Goal: Information Seeking & Learning: Learn about a topic

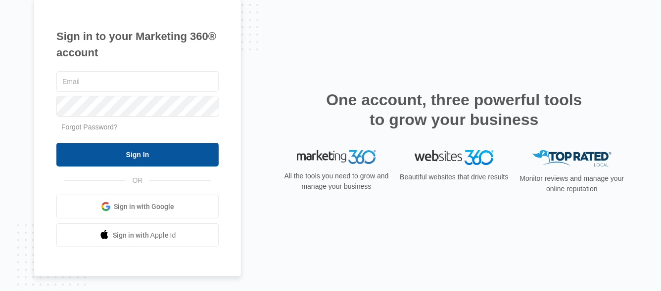
type input "[PERSON_NAME][EMAIL_ADDRESS][DOMAIN_NAME]"
click at [139, 151] on input "Sign In" at bounding box center [137, 155] width 162 height 24
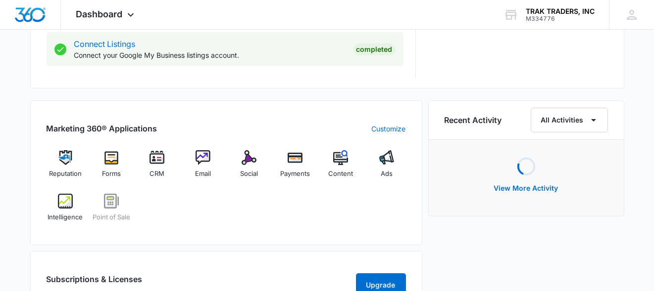
scroll to position [544, 0]
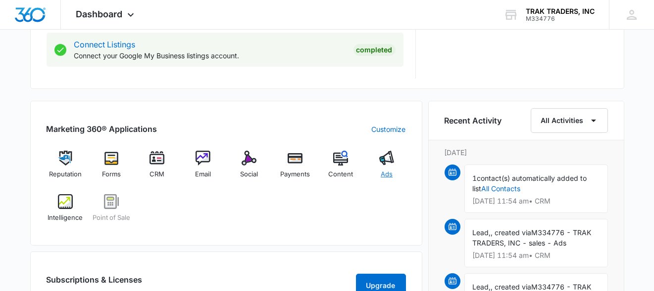
click at [386, 163] on img at bounding box center [386, 158] width 15 height 15
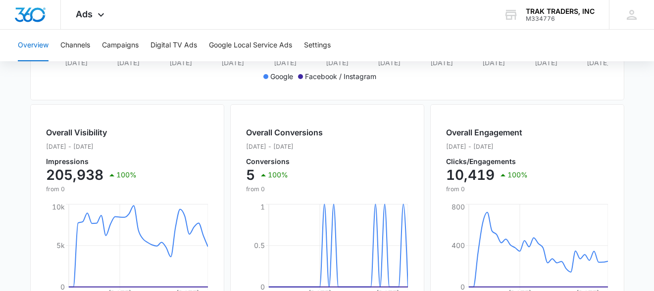
scroll to position [271, 0]
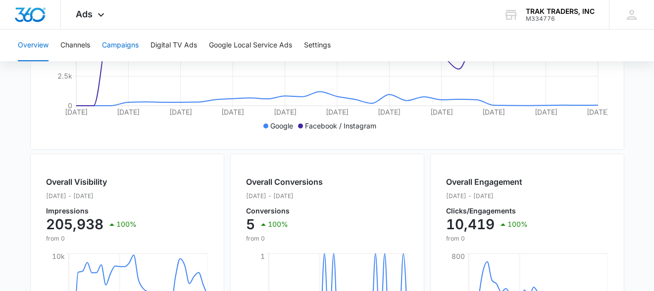
click at [117, 45] on button "Campaigns" at bounding box center [120, 46] width 37 height 32
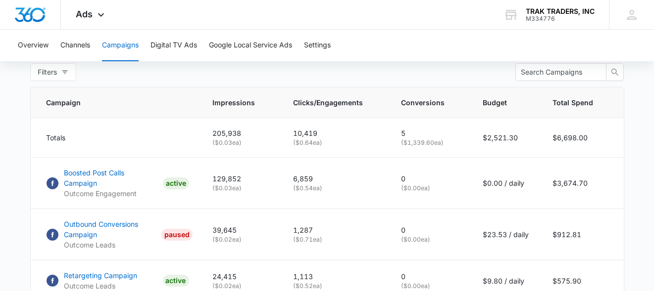
scroll to position [445, 0]
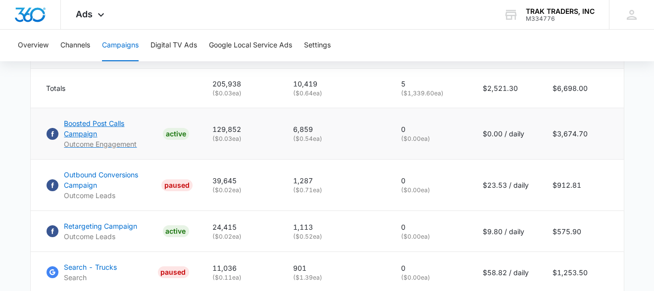
click at [133, 129] on p "Boosted Post Calls Campaign" at bounding box center [111, 128] width 95 height 21
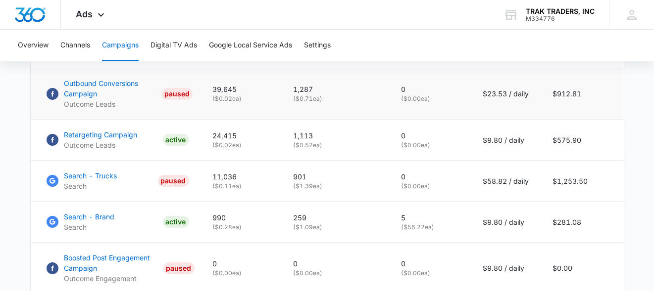
scroll to position [594, 0]
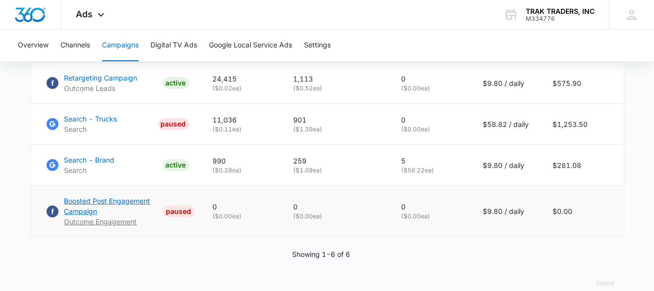
click at [114, 198] on p "Boosted Post Engagement Campaign" at bounding box center [111, 206] width 95 height 21
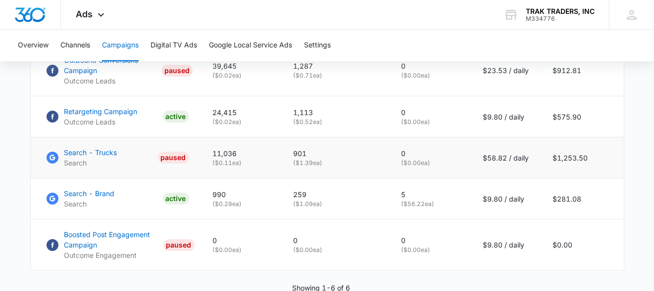
scroll to position [544, 0]
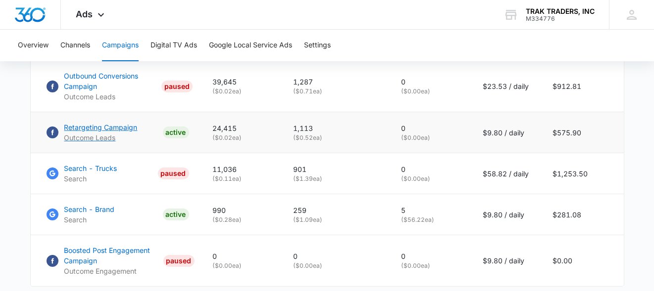
click at [116, 122] on p "Retargeting Campaign" at bounding box center [100, 127] width 73 height 10
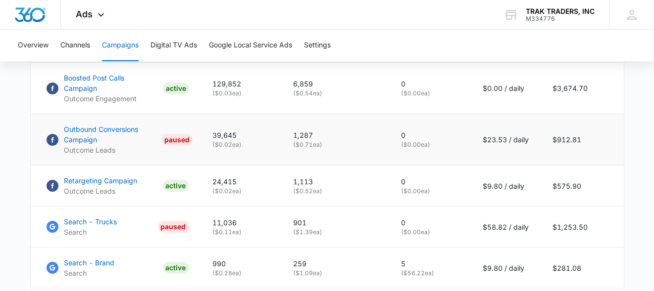
scroll to position [495, 0]
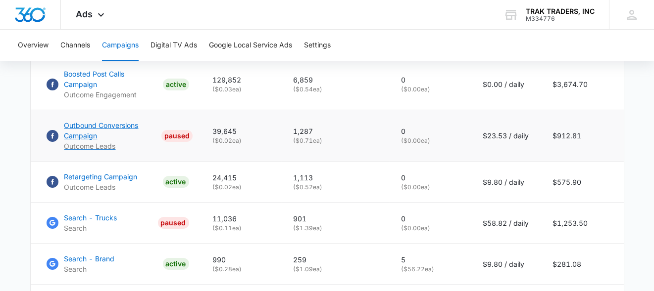
click at [108, 120] on p "Outbound Conversions Campaign" at bounding box center [111, 130] width 94 height 21
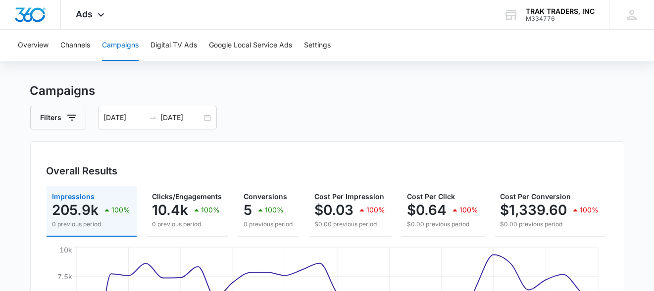
scroll to position [0, 0]
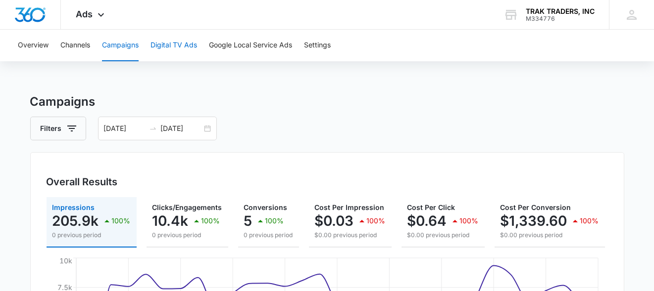
click at [185, 48] on button "Digital TV Ads" at bounding box center [173, 46] width 47 height 32
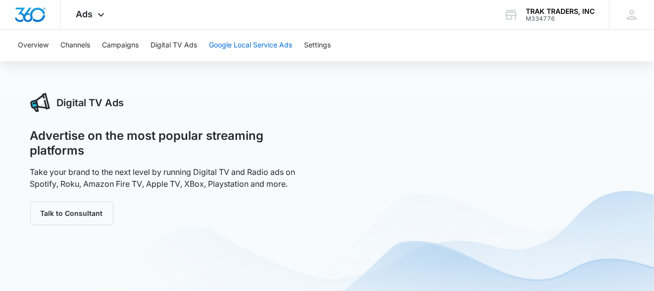
click at [234, 45] on button "Google Local Service Ads" at bounding box center [250, 46] width 83 height 32
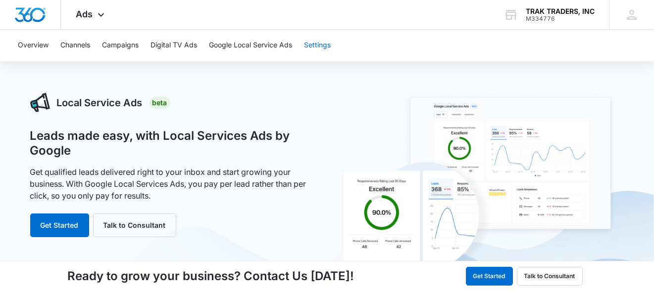
click at [325, 45] on button "Settings" at bounding box center [317, 46] width 27 height 32
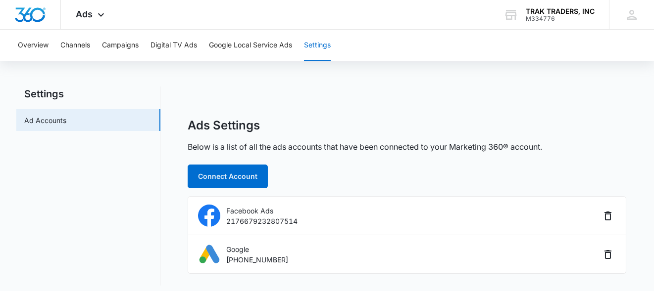
scroll to position [12, 0]
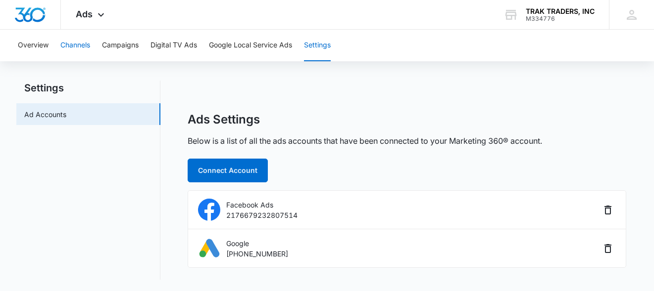
click at [75, 45] on button "Channels" at bounding box center [75, 46] width 30 height 32
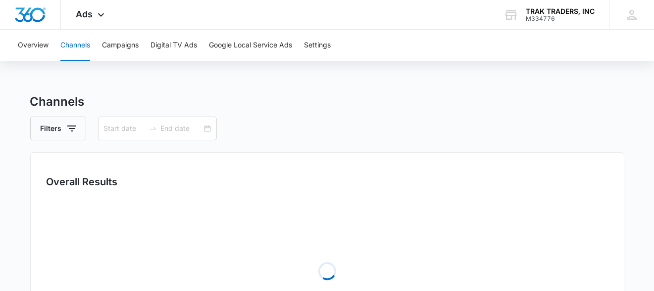
type input "[DATE]"
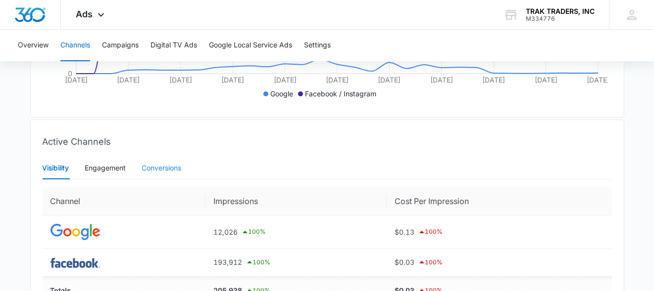
scroll to position [123, 0]
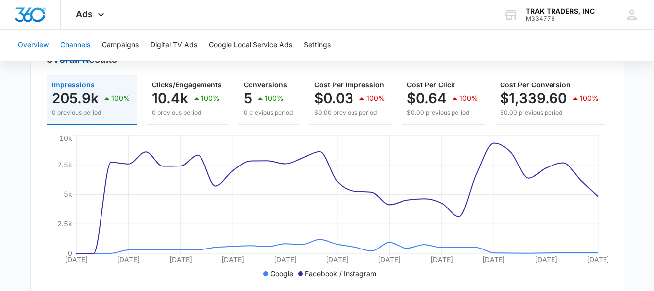
click at [37, 39] on button "Overview" at bounding box center [33, 46] width 31 height 32
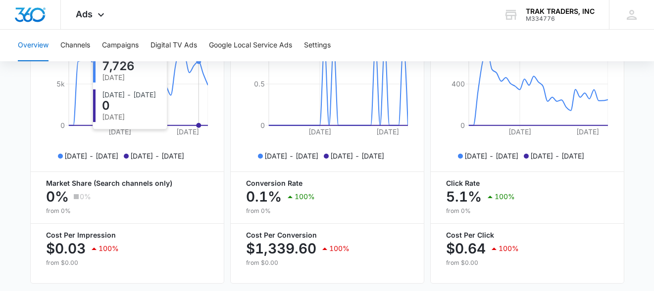
scroll to position [518, 0]
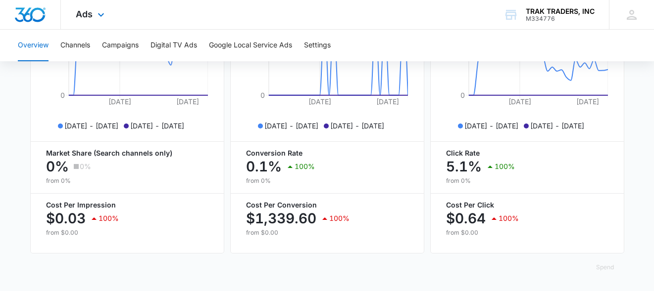
click at [93, 17] on div "Ads Apps Reputation Forms CRM Email Social Payments POS Content Ads Intelligenc…" at bounding box center [91, 14] width 61 height 29
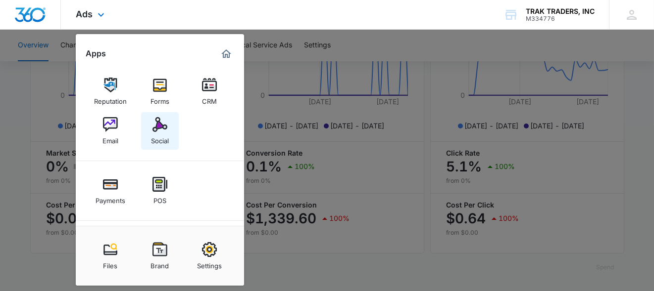
click at [161, 129] on img at bounding box center [159, 124] width 15 height 15
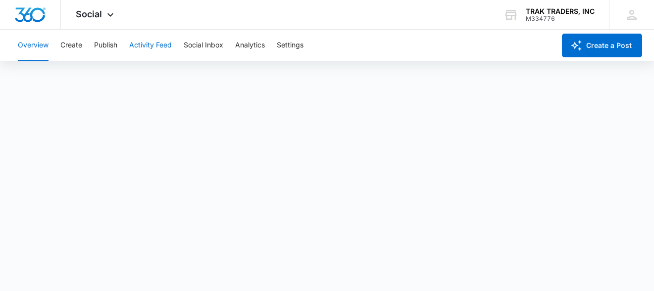
click at [146, 45] on button "Activity Feed" at bounding box center [150, 46] width 43 height 32
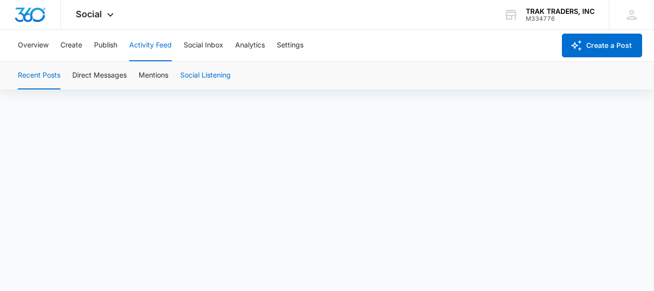
click at [208, 75] on button "Social Listening" at bounding box center [205, 76] width 50 height 28
click at [113, 46] on button "Publish" at bounding box center [105, 46] width 23 height 32
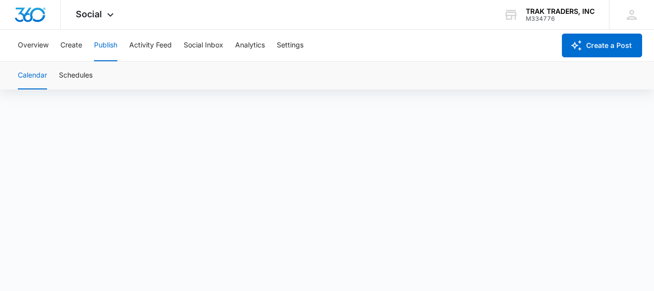
scroll to position [7, 0]
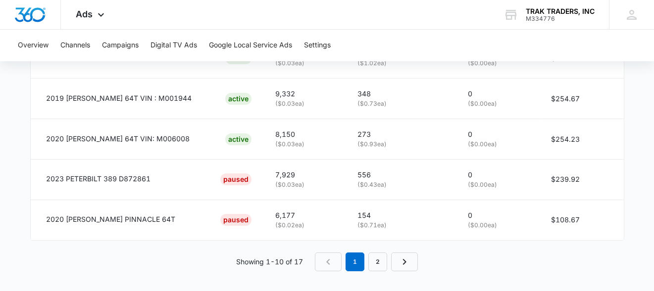
scroll to position [764, 0]
click at [380, 262] on link "2" at bounding box center [377, 261] width 19 height 19
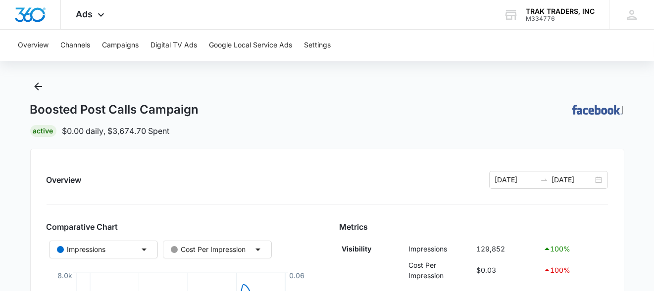
scroll to position [0, 0]
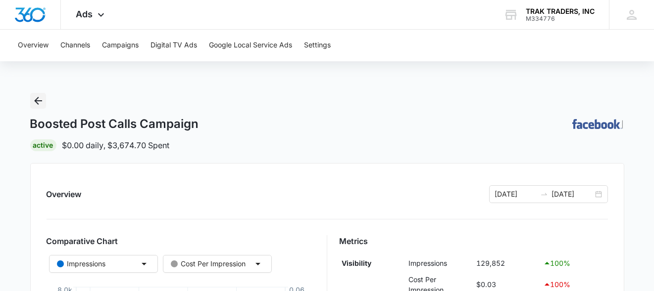
click at [39, 102] on icon "Back" at bounding box center [38, 101] width 12 height 12
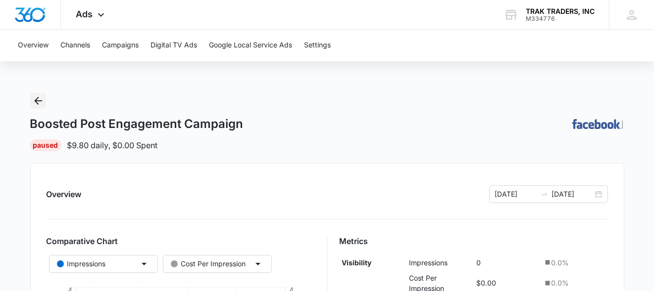
click at [40, 105] on icon "Back" at bounding box center [38, 101] width 12 height 12
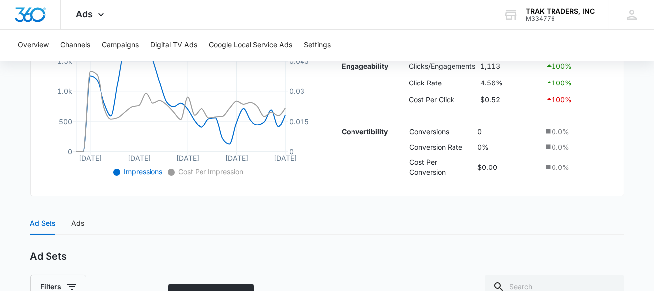
scroll to position [392, 0]
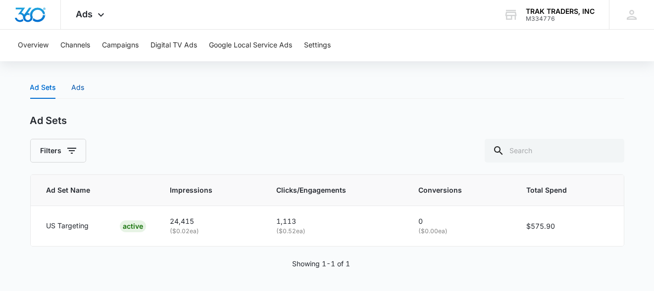
click at [74, 84] on div "Ads" at bounding box center [78, 87] width 13 height 11
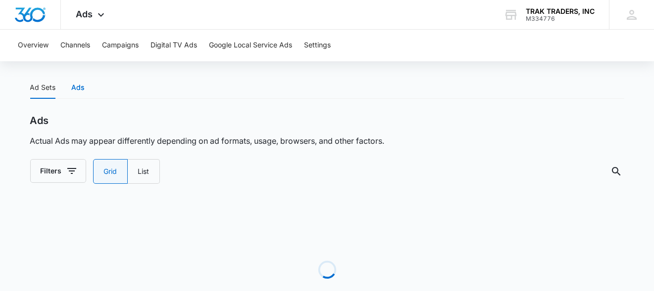
radio input "true"
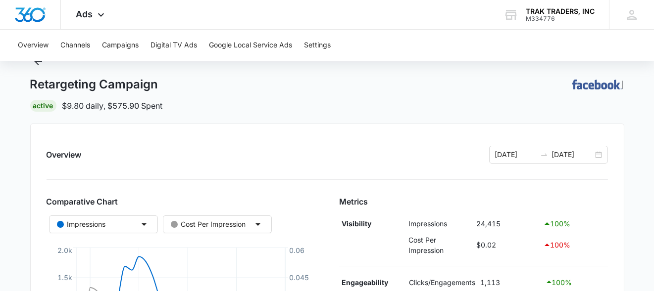
scroll to position [0, 0]
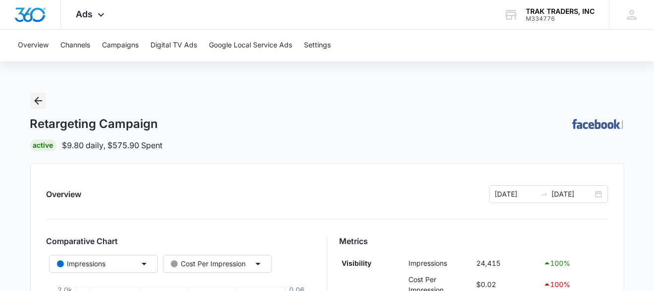
click at [35, 104] on icon "Back" at bounding box center [38, 101] width 12 height 12
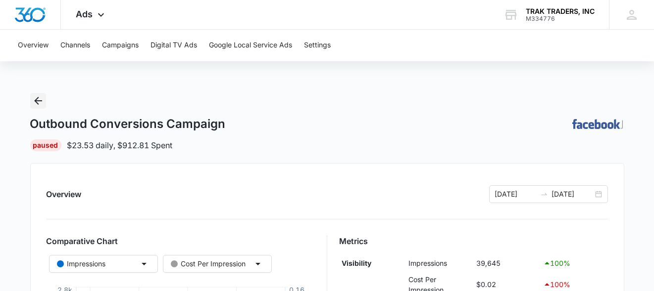
click at [40, 98] on icon "Back" at bounding box center [38, 101] width 12 height 12
